Goal: Task Accomplishment & Management: Use online tool/utility

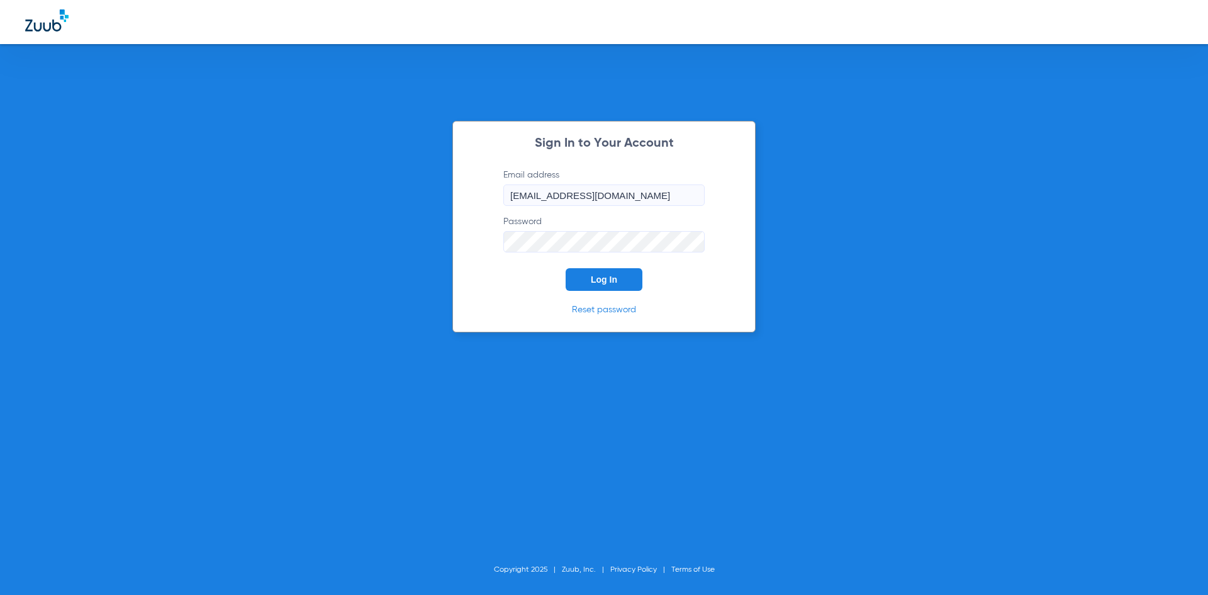
click at [610, 274] on button "Log In" at bounding box center [604, 279] width 77 height 23
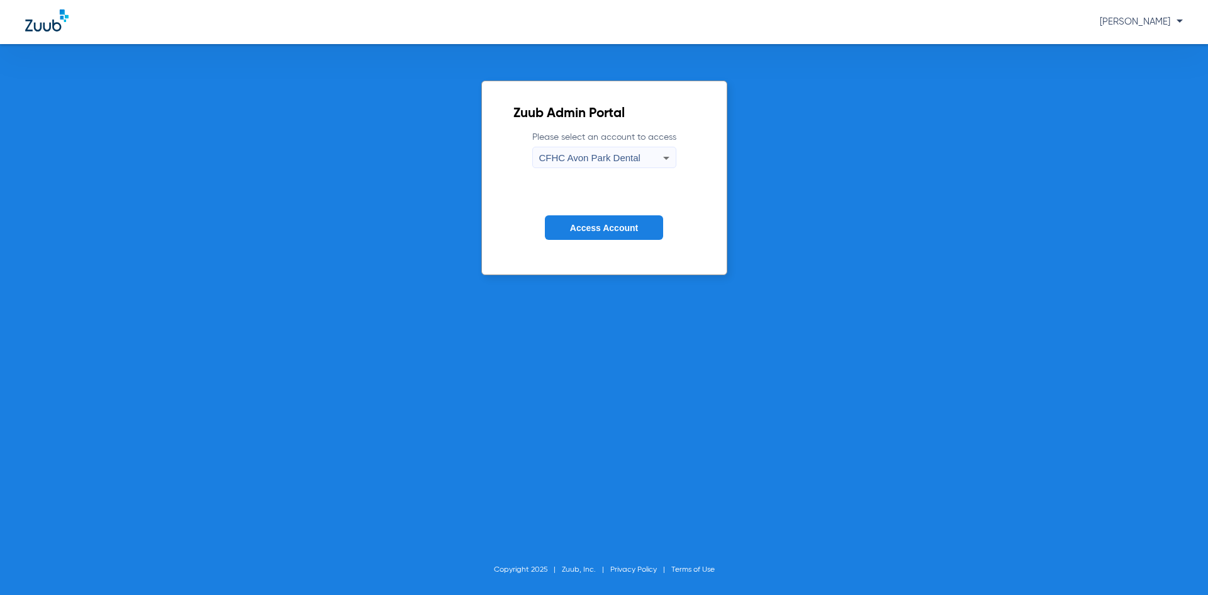
click at [608, 225] on span "Access Account" at bounding box center [604, 228] width 68 height 10
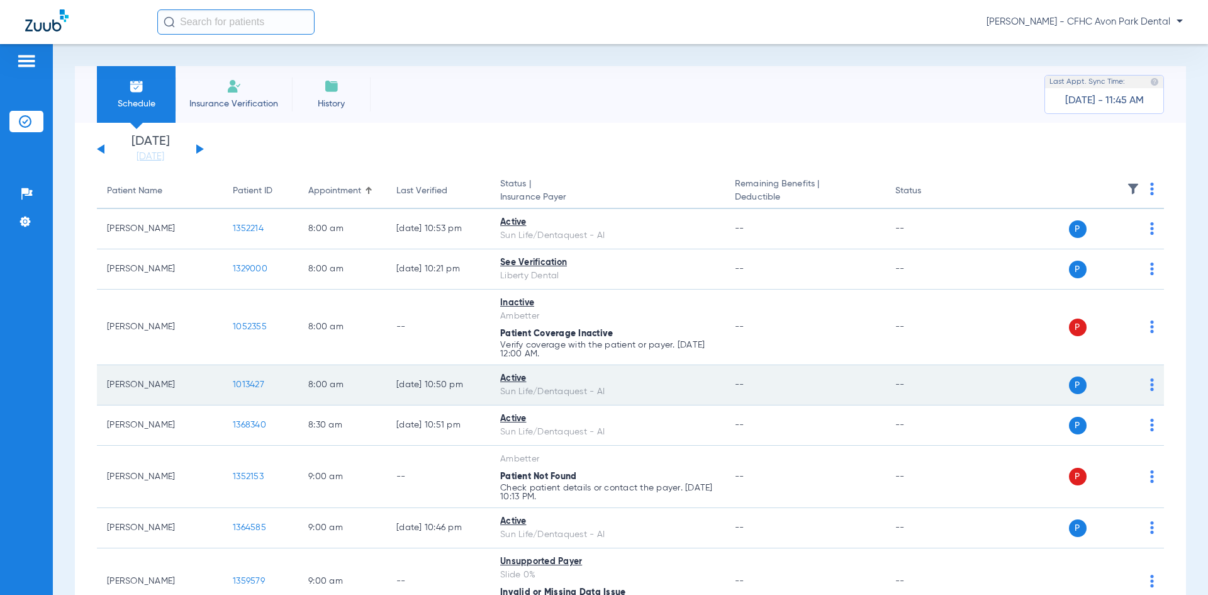
click at [181, 366] on td "[PERSON_NAME]" at bounding box center [160, 385] width 126 height 40
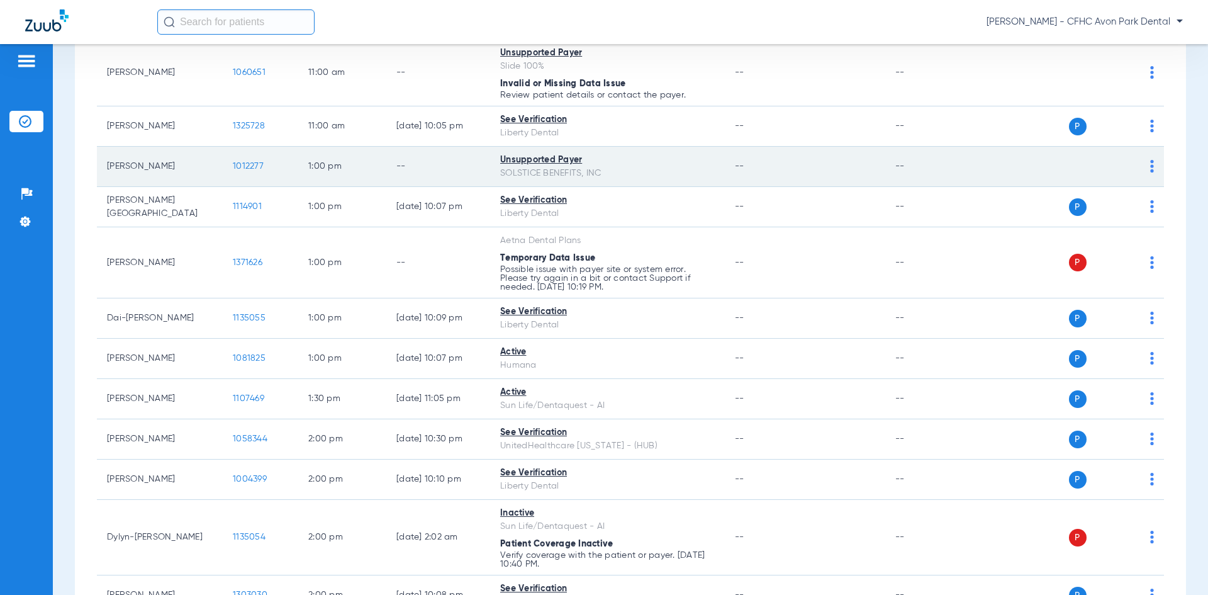
scroll to position [944, 0]
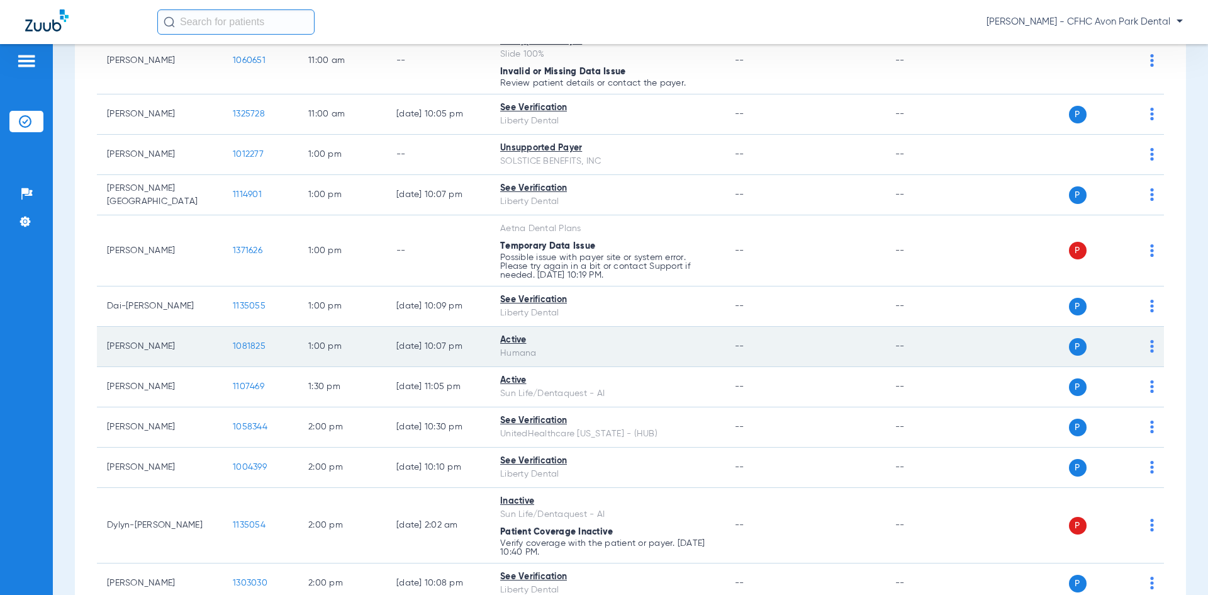
click at [245, 345] on span "1081825" at bounding box center [249, 346] width 33 height 9
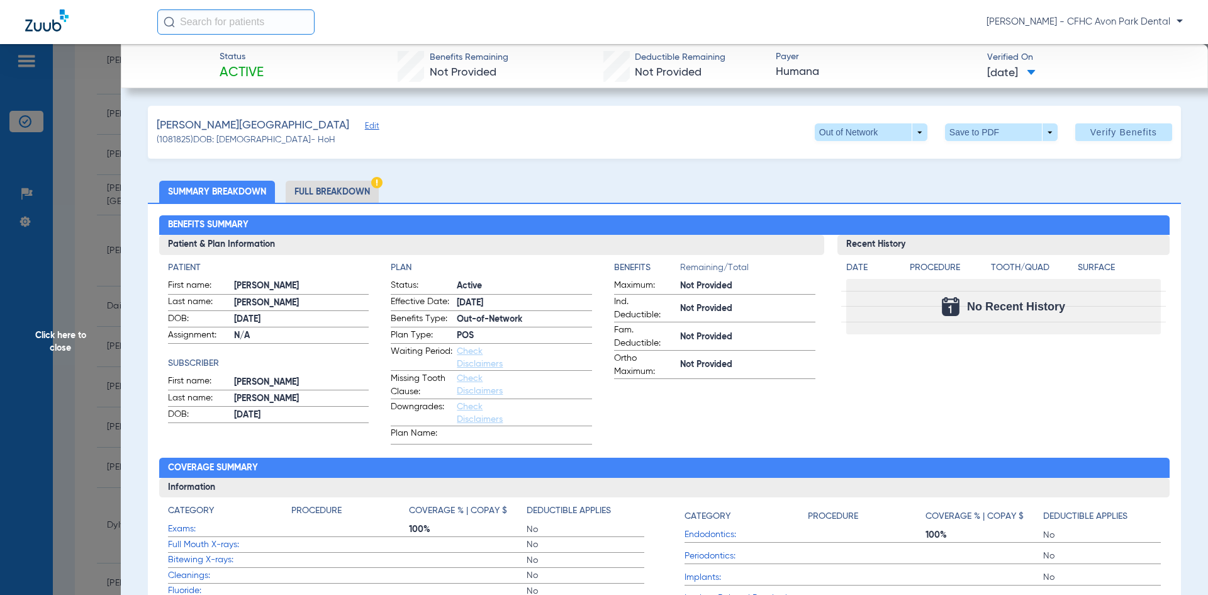
drag, startPoint x: 79, startPoint y: 403, endPoint x: 88, endPoint y: 419, distance: 18.9
click at [78, 403] on span "Click here to close" at bounding box center [60, 341] width 121 height 595
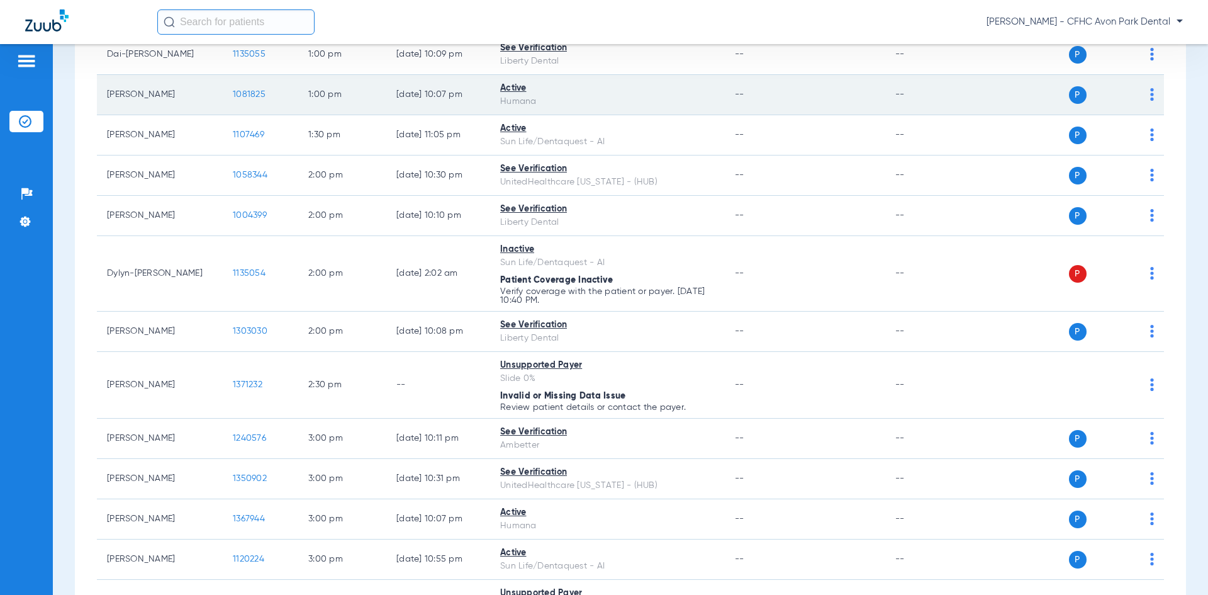
scroll to position [1133, 0]
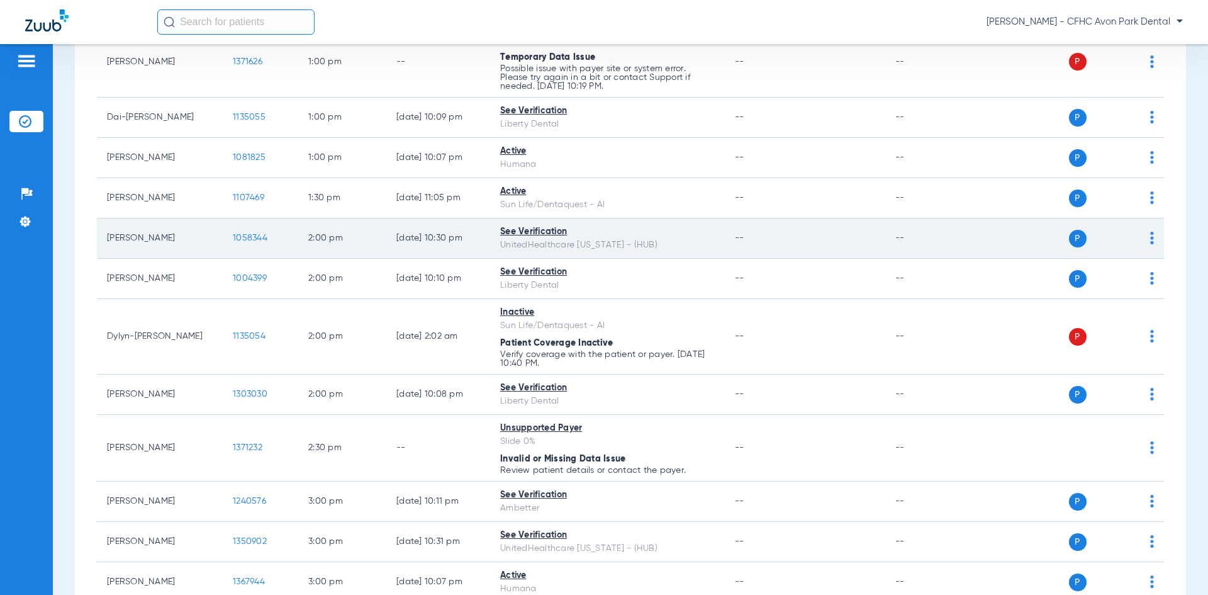
click at [247, 237] on span "1058344" at bounding box center [250, 237] width 35 height 9
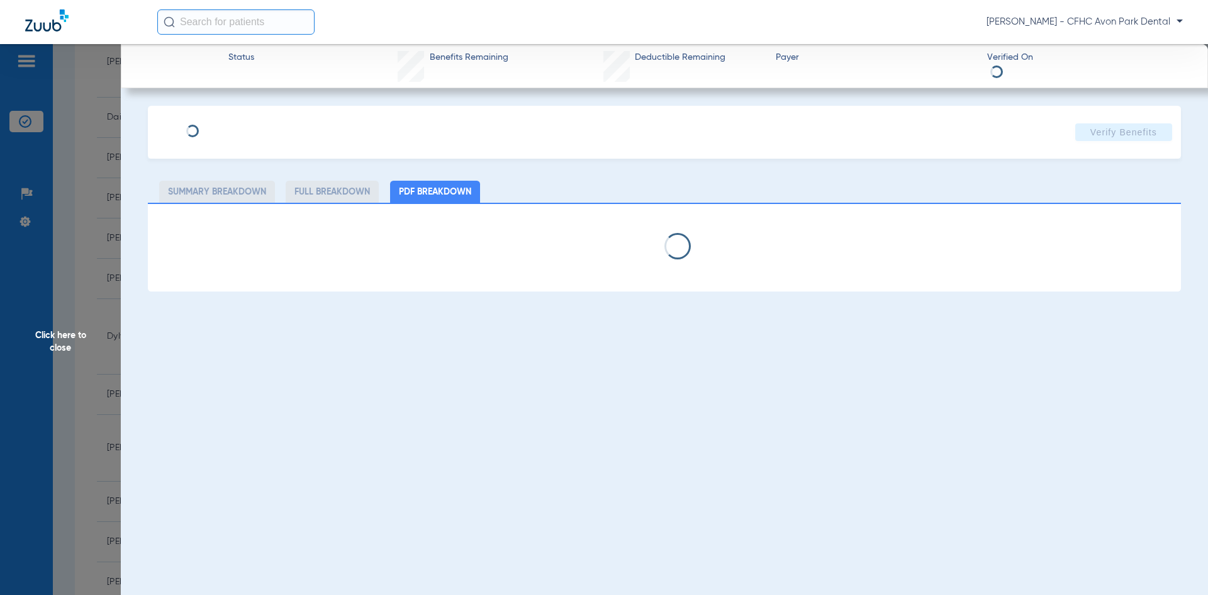
type input "[PERSON_NAME]"
type input "[DATE]"
type input "116258464"
type input "99999"
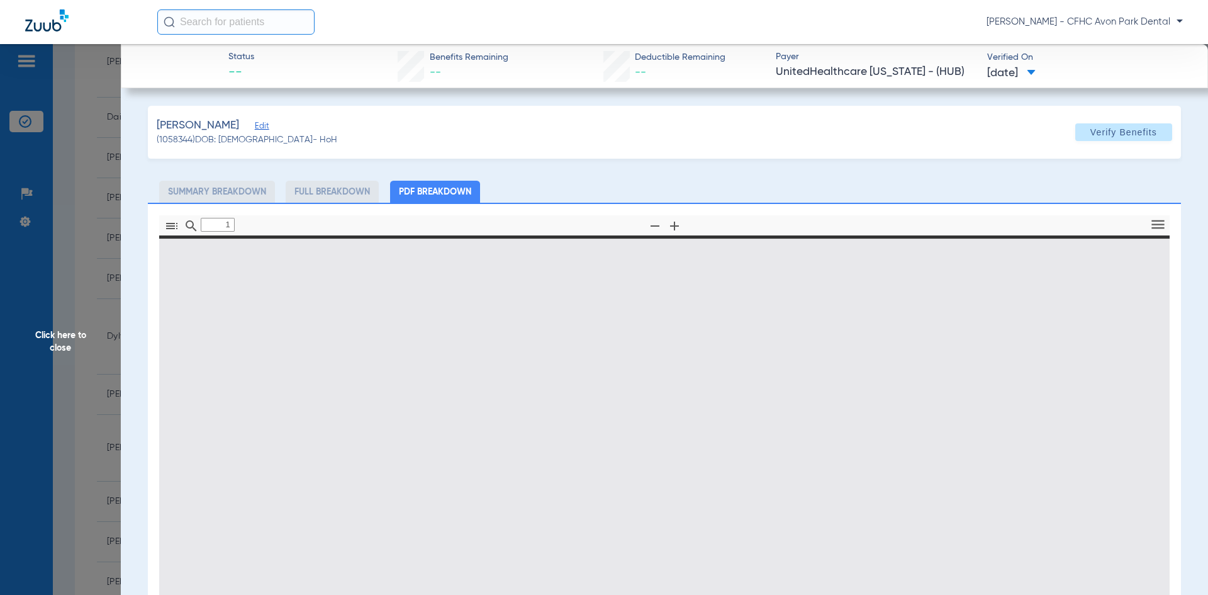
click at [266, 131] on span "Edit" at bounding box center [260, 127] width 11 height 12
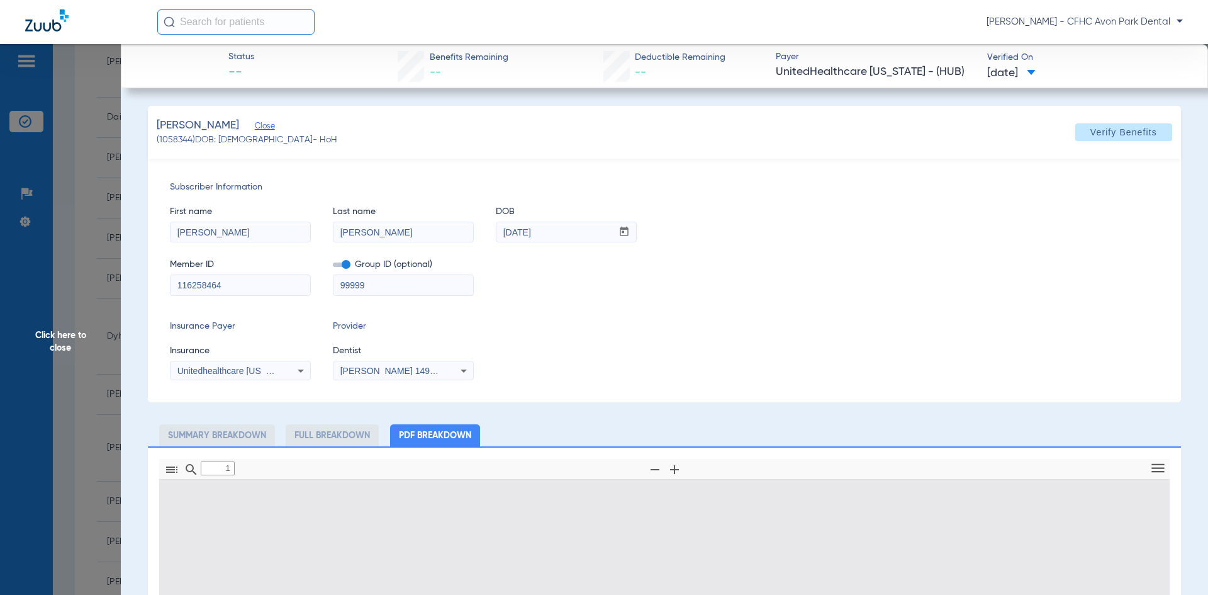
type input "0"
select select "page-width"
click at [260, 281] on input "116258464" at bounding box center [241, 285] width 140 height 20
type input "1"
click at [264, 283] on input "116258464" at bounding box center [241, 285] width 140 height 20
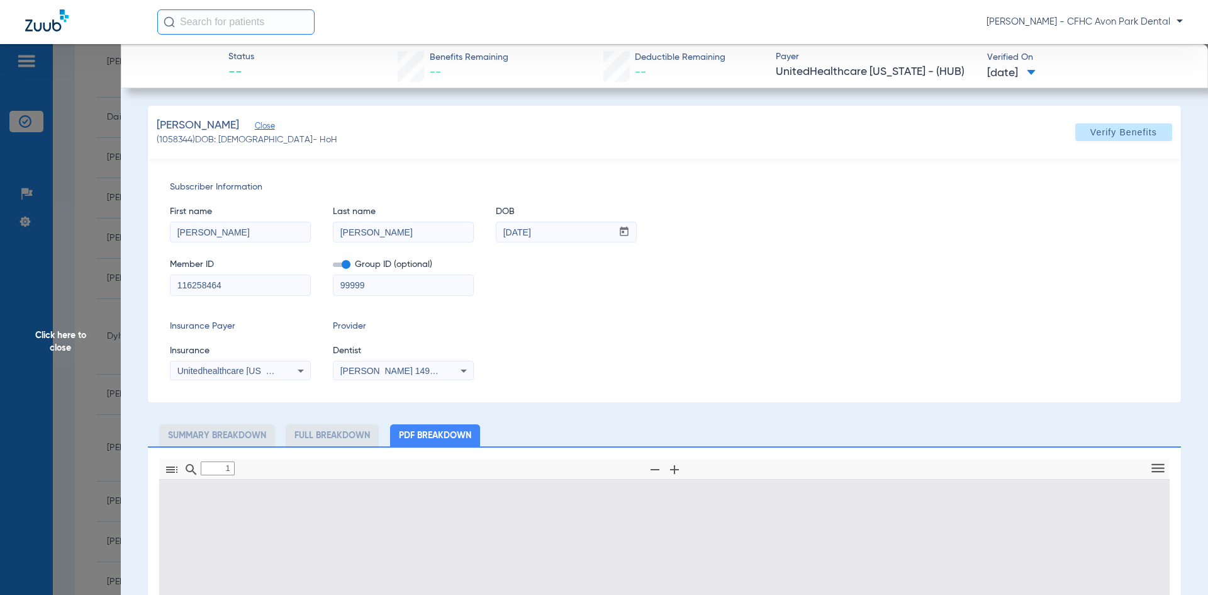
click at [264, 283] on input "116258464" at bounding box center [241, 285] width 140 height 20
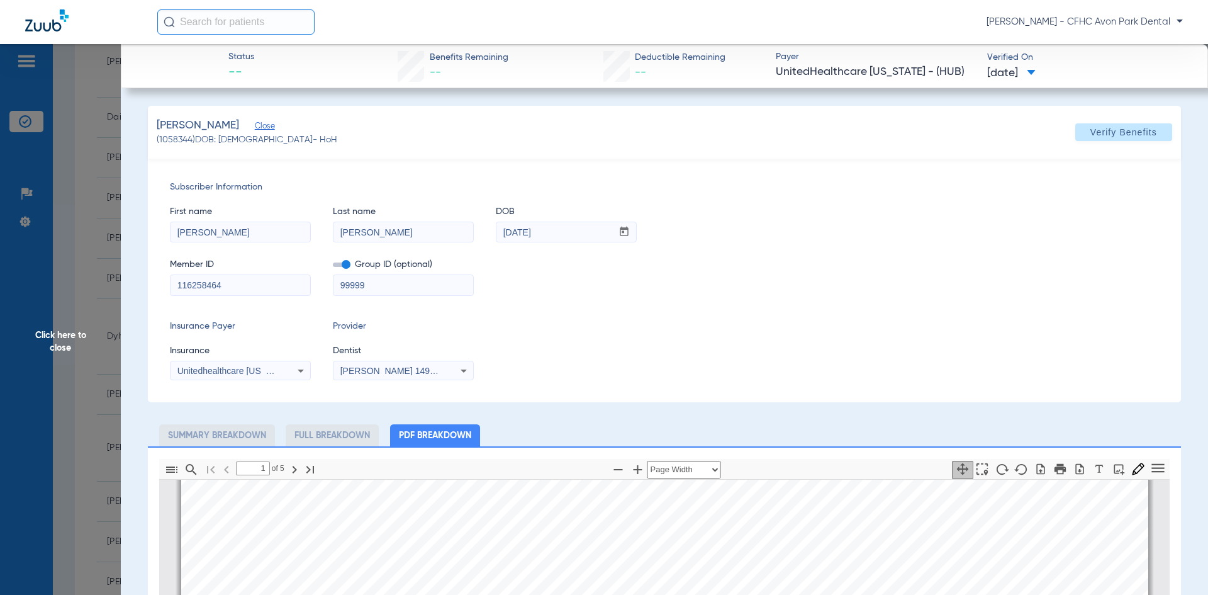
scroll to position [6, 0]
click at [1073, 474] on icon "button" at bounding box center [1079, 468] width 13 height 13
drag, startPoint x: 43, startPoint y: 232, endPoint x: 130, endPoint y: 322, distance: 124.2
click at [43, 233] on span "Click here to close" at bounding box center [60, 341] width 121 height 595
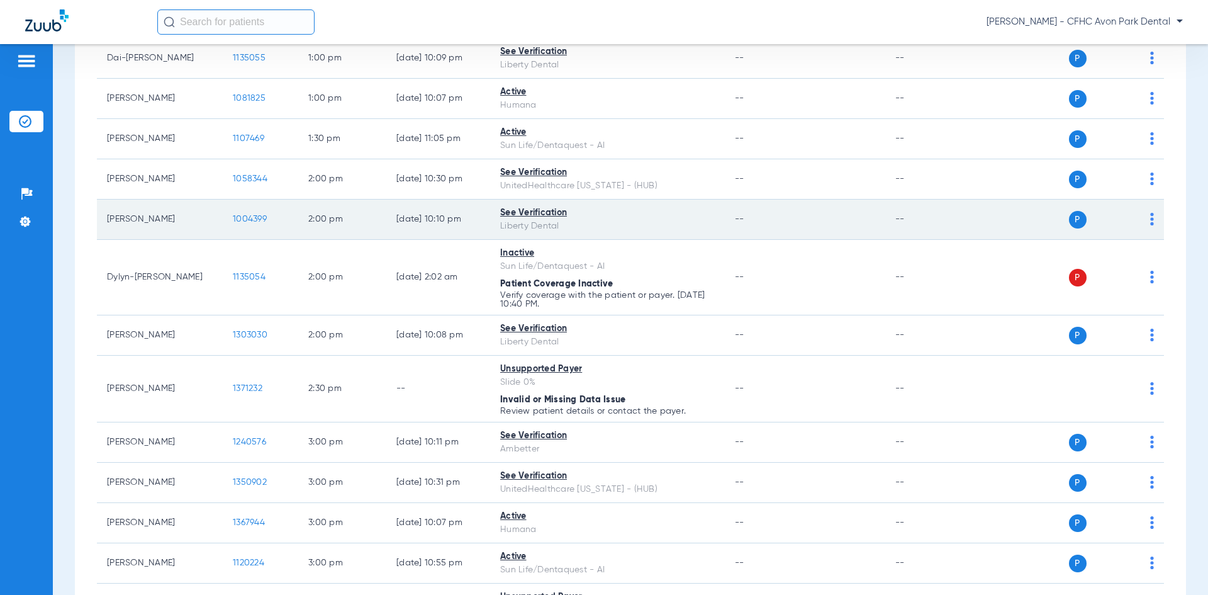
scroll to position [1196, 0]
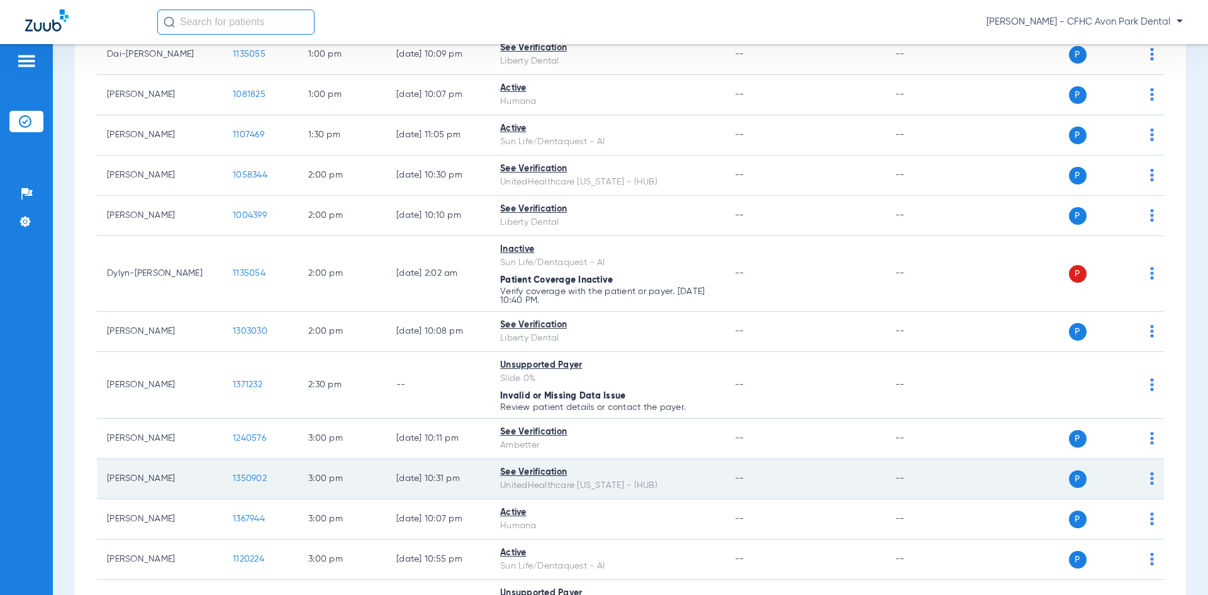
drag, startPoint x: 326, startPoint y: 379, endPoint x: 746, endPoint y: 461, distance: 428.2
click at [534, 405] on tr "[PERSON_NAME] 1371232 2:30 PM -- Unsupported Payer Slide 0% Invalid or Missing …" at bounding box center [630, 385] width 1067 height 67
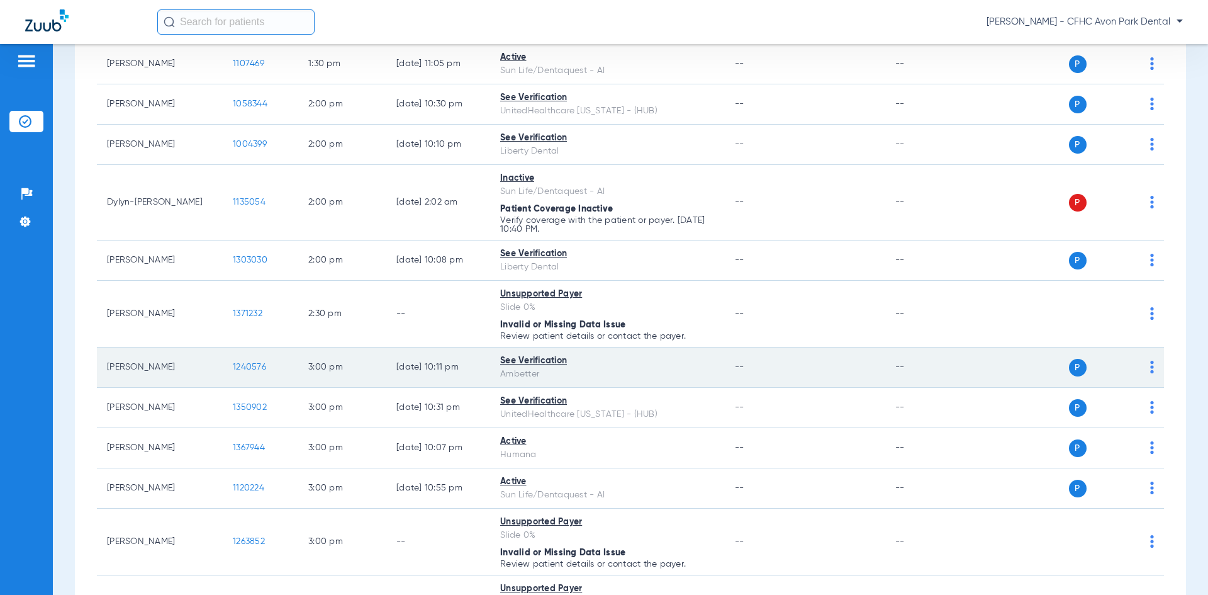
scroll to position [1384, 0]
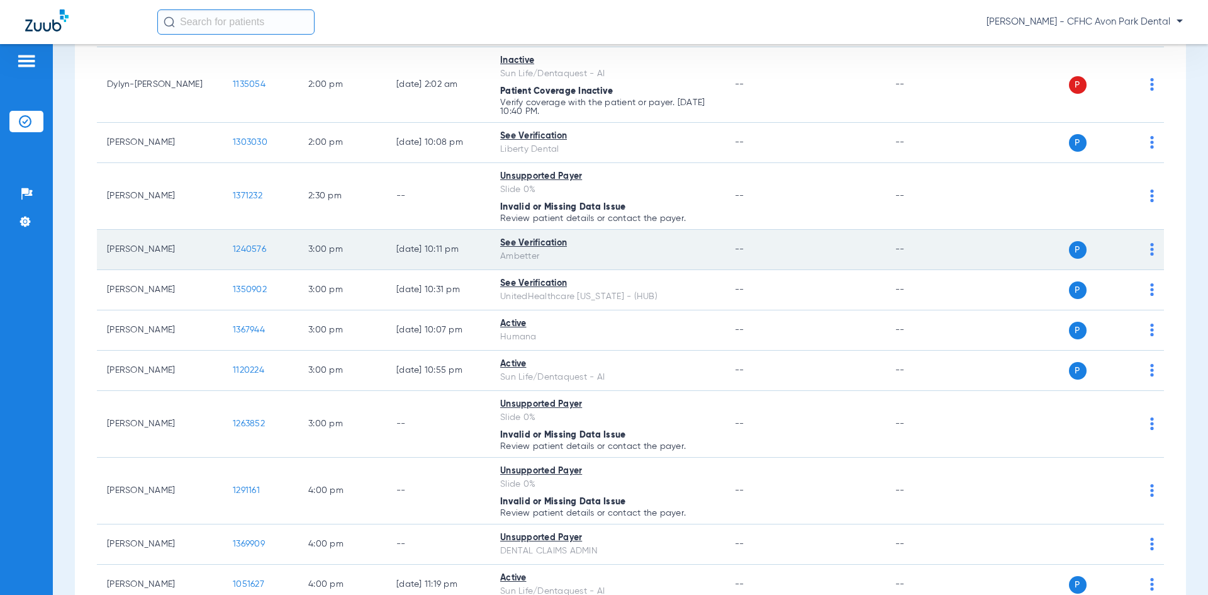
click at [250, 249] on span "1240576" at bounding box center [249, 249] width 33 height 9
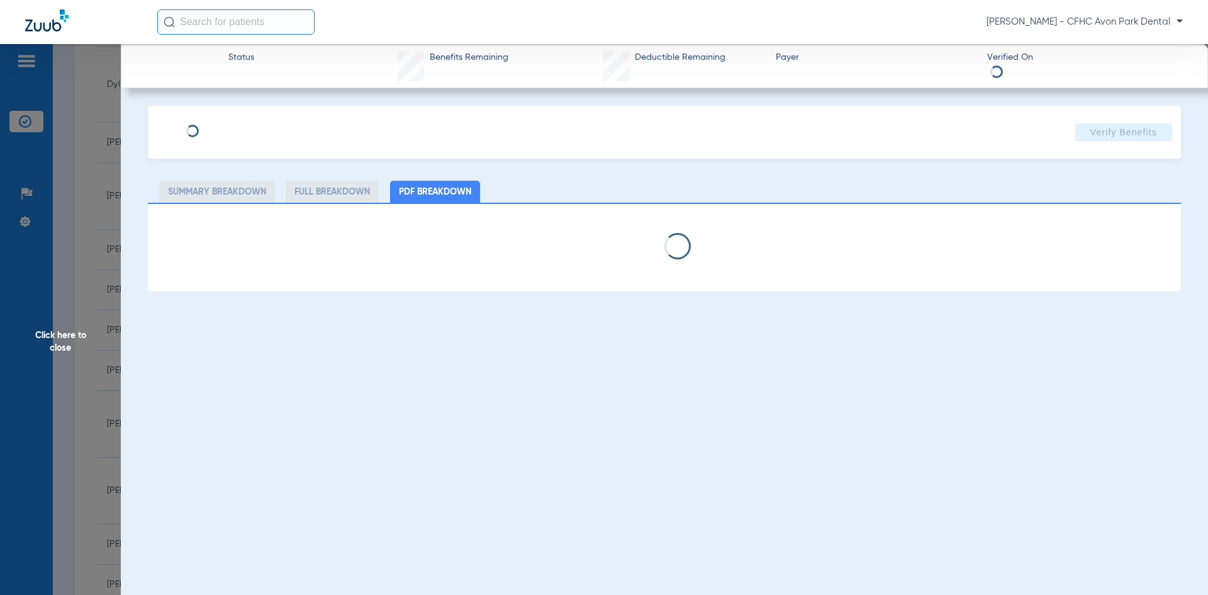
type input "[PERSON_NAME]"
type input "[DATE]"
type input "U95627661"
type input "99999"
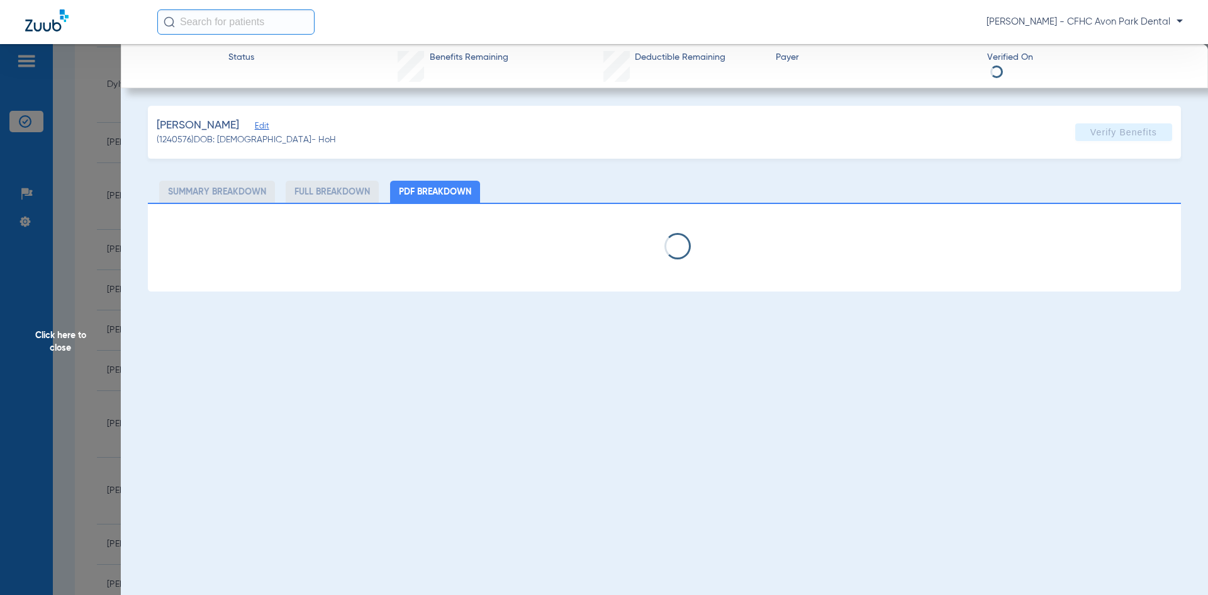
click at [266, 126] on span "Edit" at bounding box center [260, 127] width 11 height 12
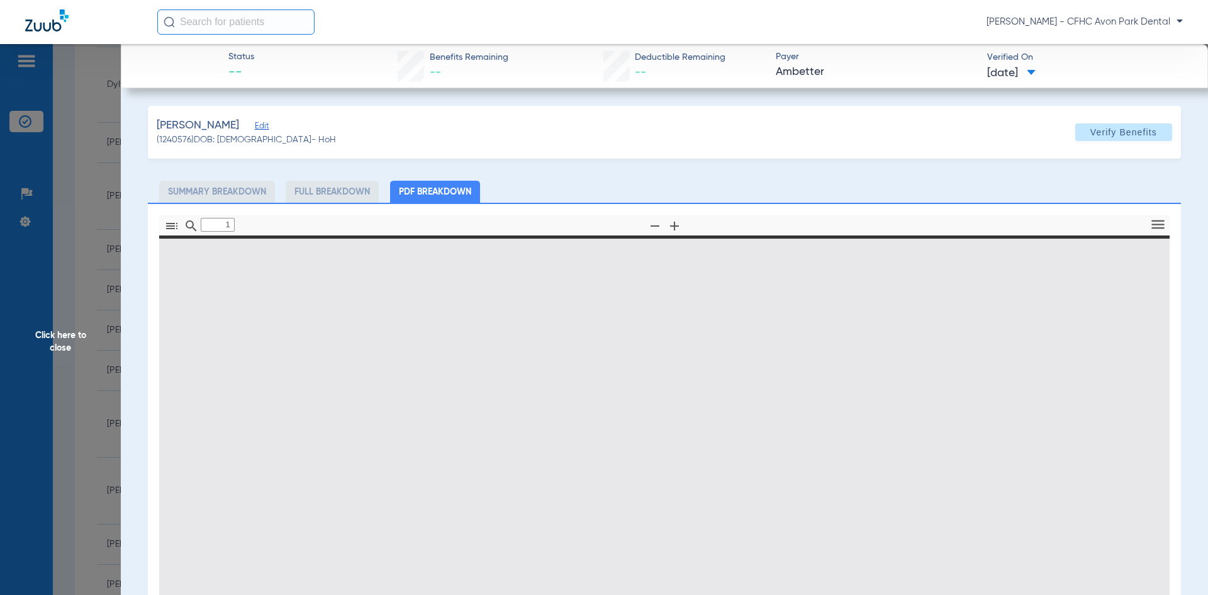
click at [264, 132] on div "[PERSON_NAME] Edit" at bounding box center [246, 126] width 179 height 16
click at [266, 128] on span "Edit" at bounding box center [260, 127] width 11 height 12
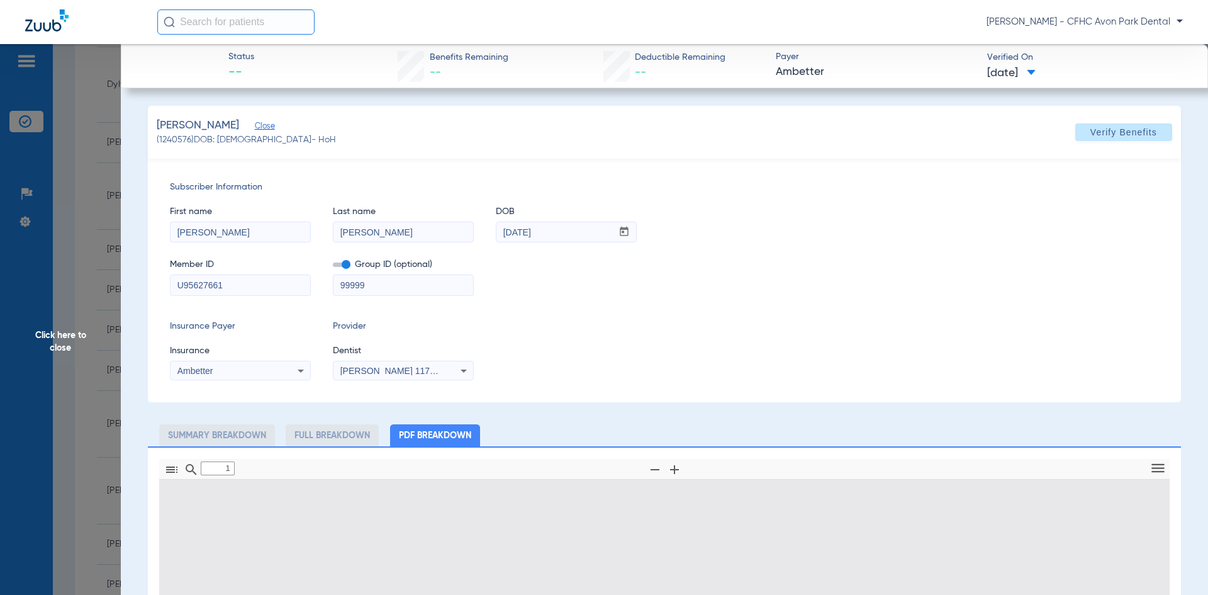
type input "0"
select select "page-width"
type input "1"
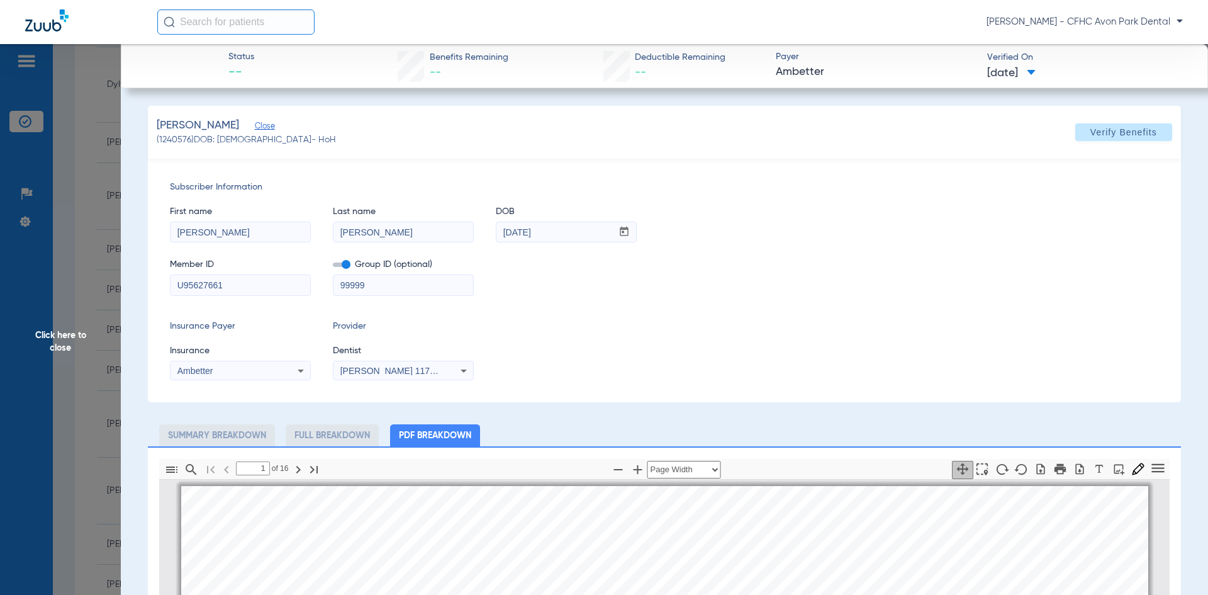
click at [232, 276] on input "U95627661" at bounding box center [241, 285] width 140 height 20
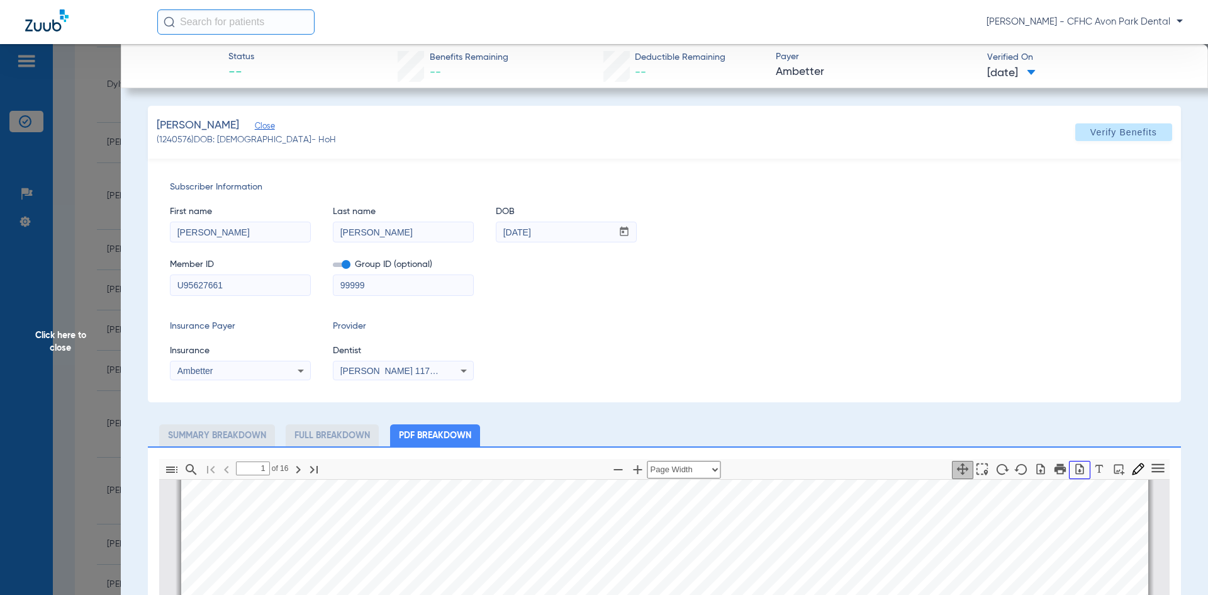
click at [1073, 469] on icon "button" at bounding box center [1079, 468] width 13 height 13
click at [69, 290] on span "Click here to close" at bounding box center [60, 341] width 121 height 595
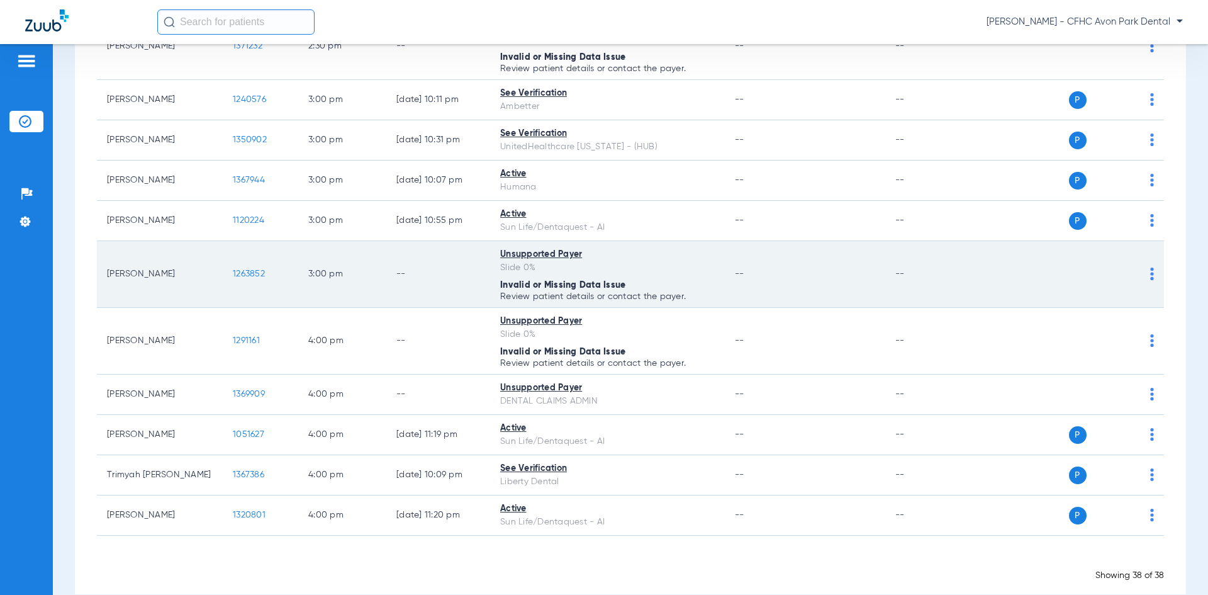
scroll to position [1555, 0]
